Goal: Information Seeking & Learning: Learn about a topic

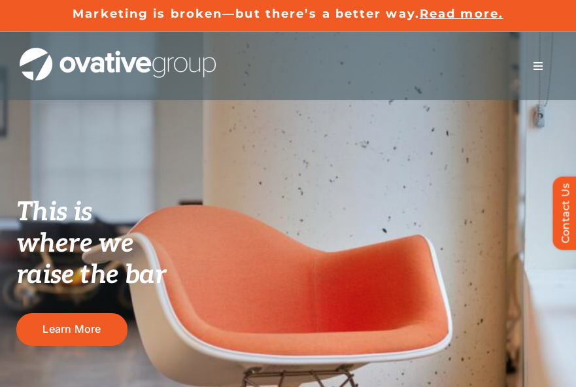
click at [534, 62] on span "Menu" at bounding box center [538, 66] width 10 height 10
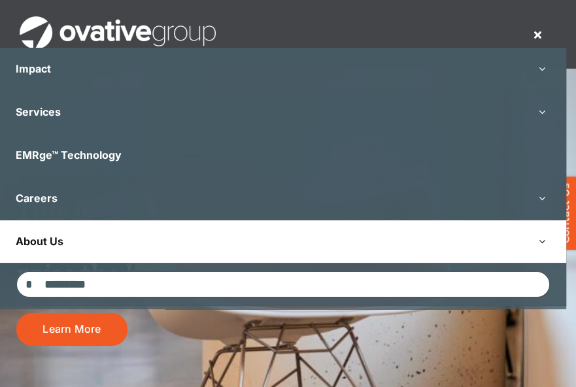
scroll to position [73, 0]
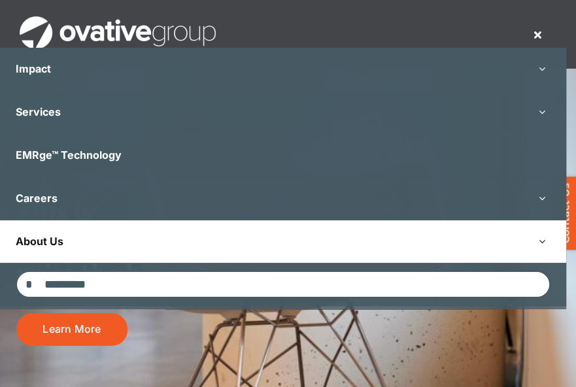
click at [420, 229] on link "About Us" at bounding box center [283, 241] width 566 height 42
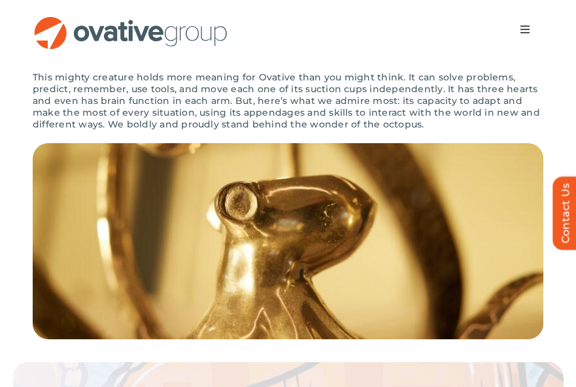
scroll to position [2415, 0]
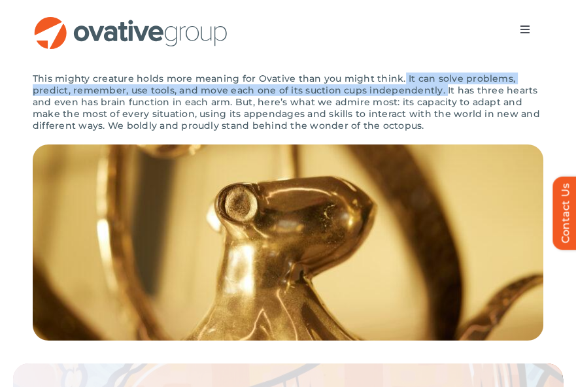
drag, startPoint x: 395, startPoint y: 122, endPoint x: 396, endPoint y: 105, distance: 16.3
click at [396, 105] on p "This mighty creature holds more meaning for Ovative than you might think. It ca…" at bounding box center [288, 102] width 510 height 59
copy p "It can solve problems, predict, remember, use tools, and move each one of its s…"
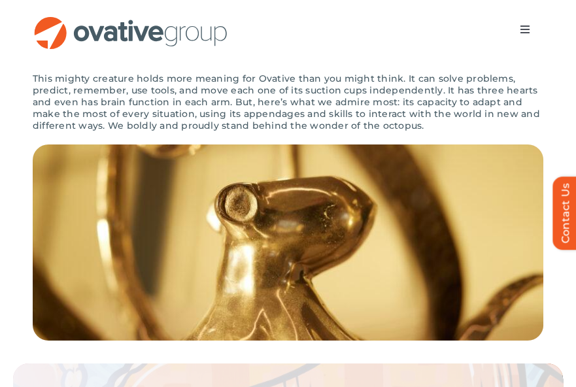
click at [492, 131] on p "This mighty creature holds more meaning for Ovative than you might think. It ca…" at bounding box center [288, 102] width 510 height 59
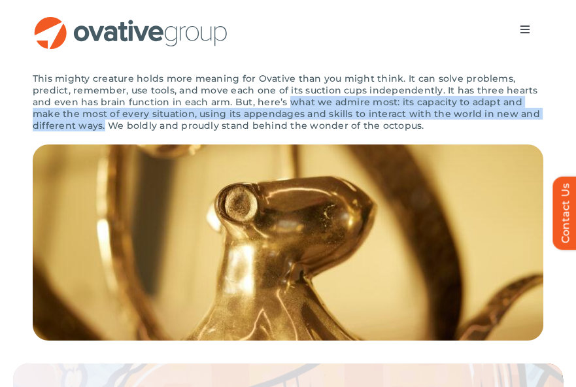
drag, startPoint x: 240, startPoint y: 132, endPoint x: 523, endPoint y: 146, distance: 282.7
click at [523, 131] on p "This mighty creature holds more meaning for Ovative than you might think. It ca…" at bounding box center [288, 102] width 510 height 59
copy p "what we admire most: its capacity to adapt and make the most of every situation…"
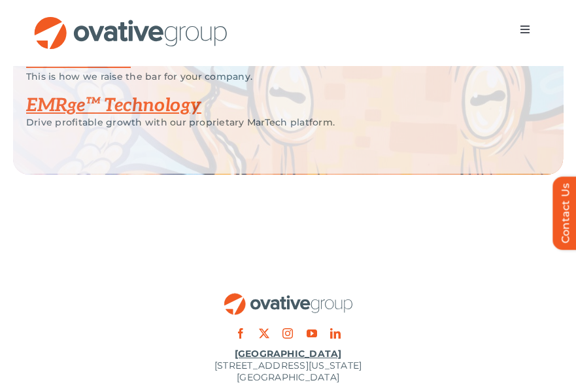
scroll to position [2710, 0]
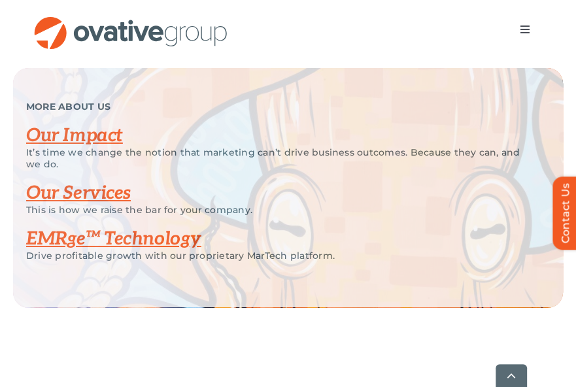
click at [124, 250] on link "EMRge™ Technology" at bounding box center [113, 239] width 175 height 22
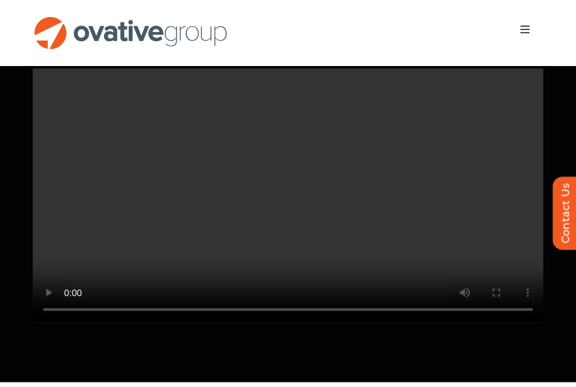
scroll to position [1354, 0]
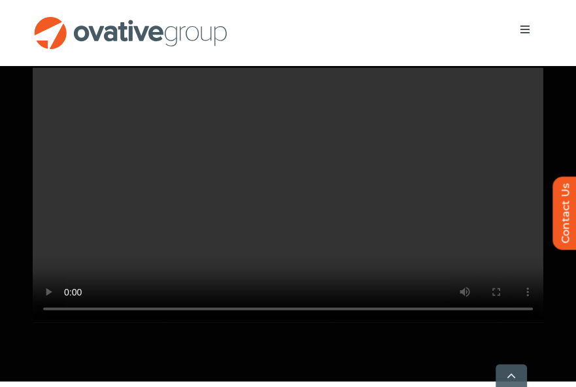
click at [372, 165] on video "Sorry, your browser doesn't support embedded videos." at bounding box center [288, 194] width 576 height 255
click at [423, 227] on video "Sorry, your browser doesn't support embedded videos." at bounding box center [288, 194] width 576 height 255
click at [337, 171] on video "Sorry, your browser doesn't support embedded videos." at bounding box center [288, 194] width 576 height 255
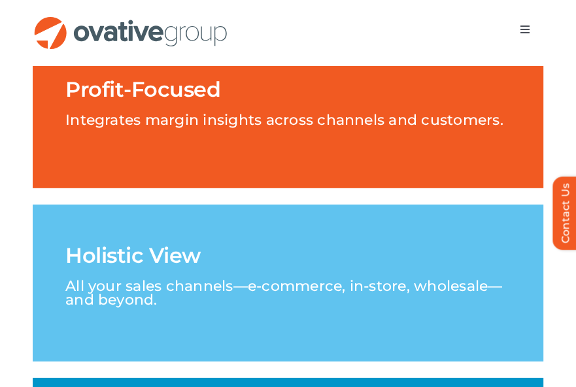
scroll to position [2232, 0]
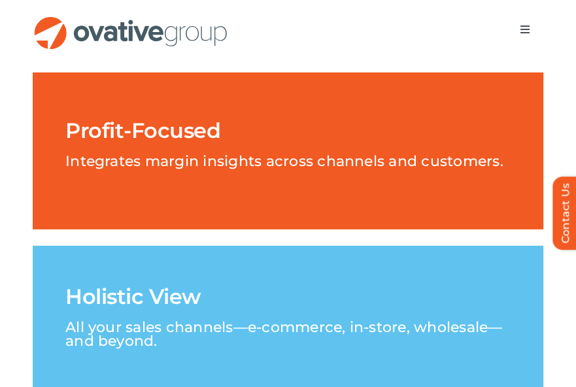
click at [523, 35] on button "Toggle Navigation" at bounding box center [524, 29] width 37 height 26
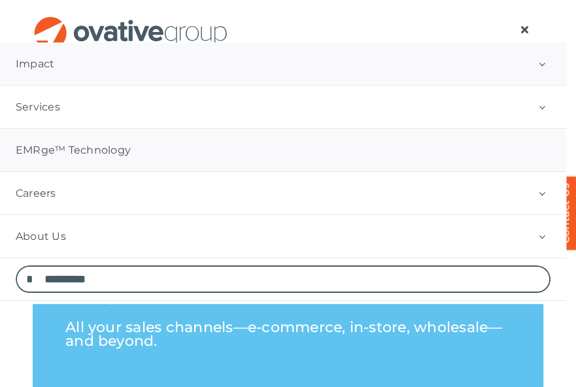
click at [550, 71] on button "Open submenu of Impact" at bounding box center [542, 63] width 48 height 42
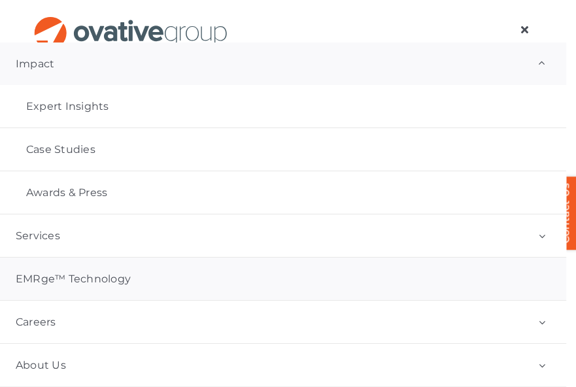
click at [550, 71] on button "Open submenu of Impact" at bounding box center [542, 63] width 48 height 42
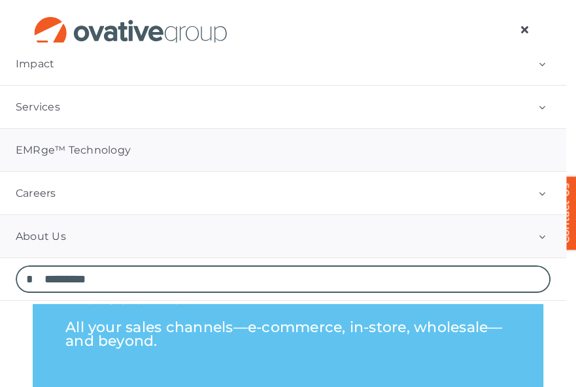
click at [556, 225] on button "Open submenu of About Us" at bounding box center [542, 236] width 48 height 42
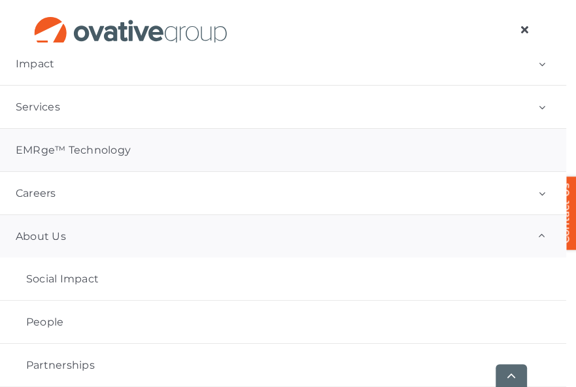
scroll to position [3693, 0]
